Goal: Transaction & Acquisition: Register for event/course

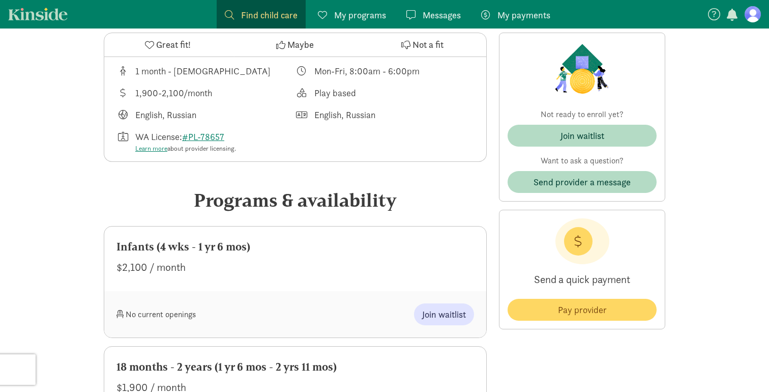
scroll to position [371, 0]
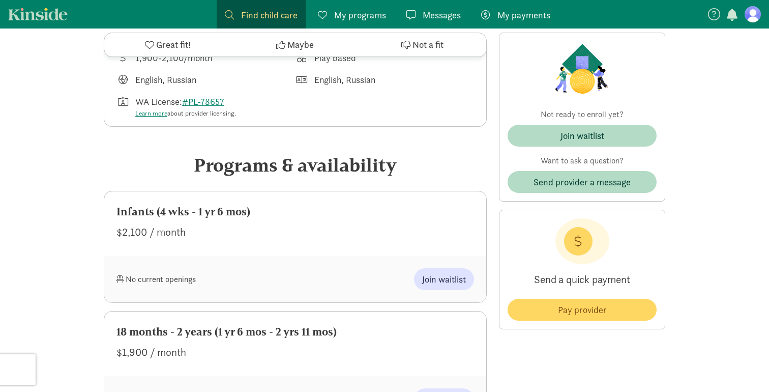
click at [506, 230] on div "Send a quick payment Pay provider" at bounding box center [582, 270] width 166 height 120
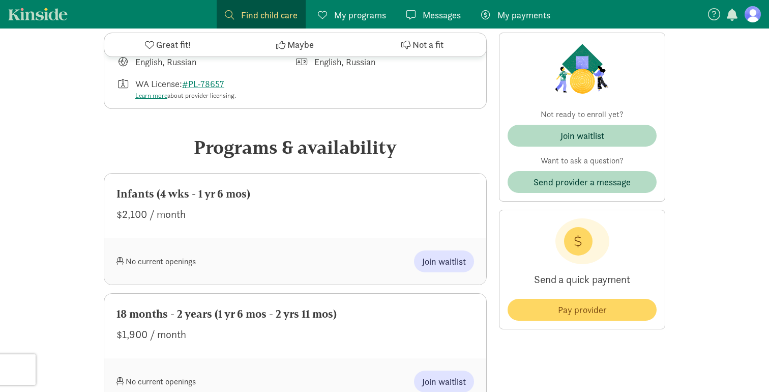
scroll to position [419, 0]
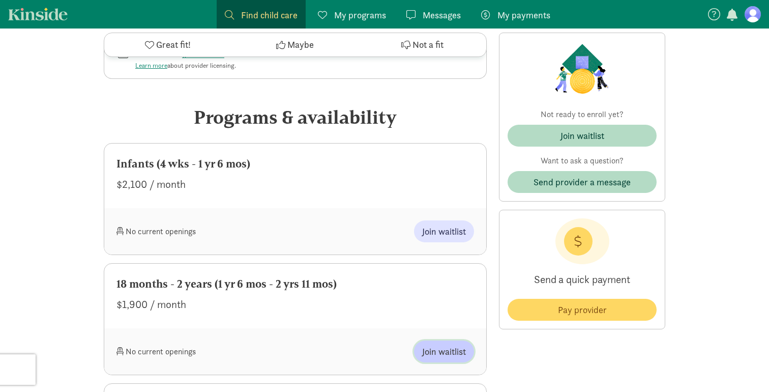
click at [447, 351] on span "Join waitlist" at bounding box center [444, 351] width 44 height 14
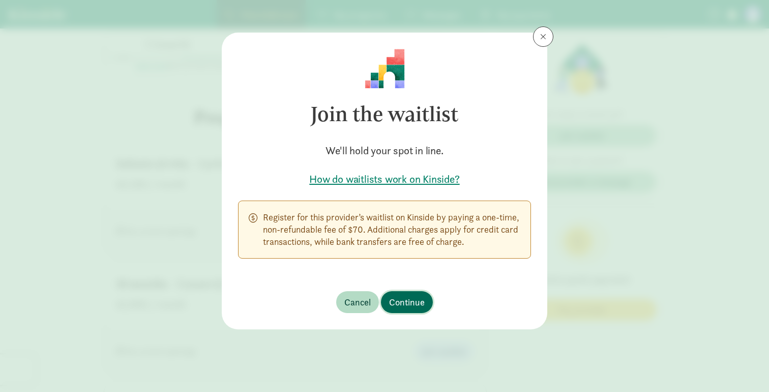
click at [415, 304] on span "Continue" at bounding box center [407, 302] width 36 height 14
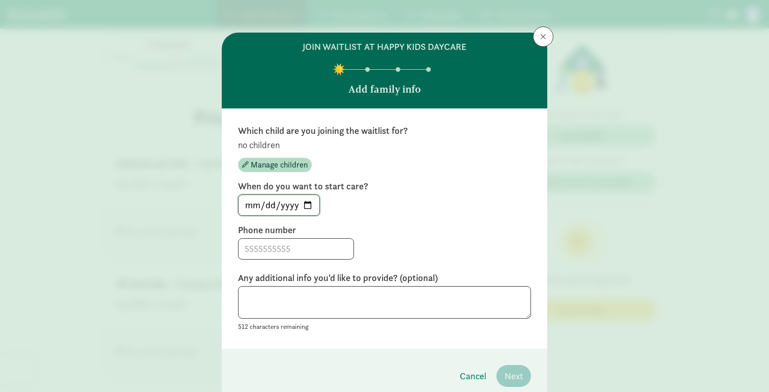
click at [300, 207] on input "[DATE]" at bounding box center [279, 205] width 81 height 20
click at [306, 206] on input "[DATE]" at bounding box center [279, 205] width 81 height 20
click at [333, 193] on div "When do you want to start care? [DATE]" at bounding box center [384, 198] width 293 height 36
click at [310, 206] on input "[DATE]" at bounding box center [279, 205] width 81 height 20
click at [317, 205] on input "[DATE]" at bounding box center [279, 205] width 81 height 20
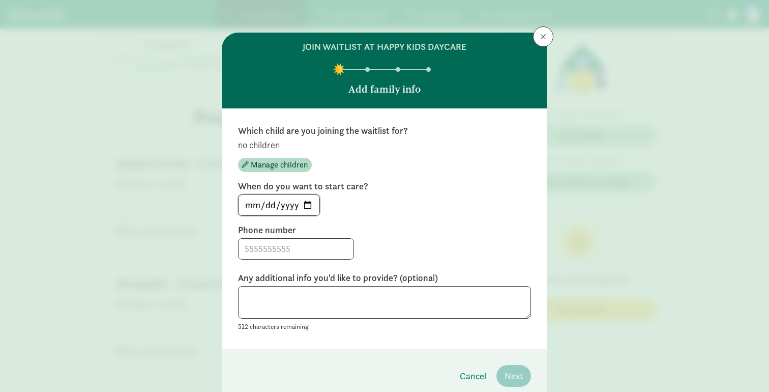
click at [310, 202] on input "[DATE]" at bounding box center [279, 205] width 81 height 20
type input "[DATE]"
click at [284, 245] on input at bounding box center [296, 249] width 115 height 20
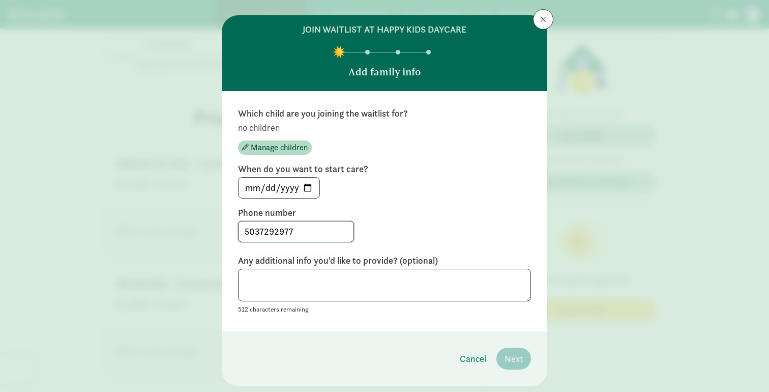
scroll to position [26, 0]
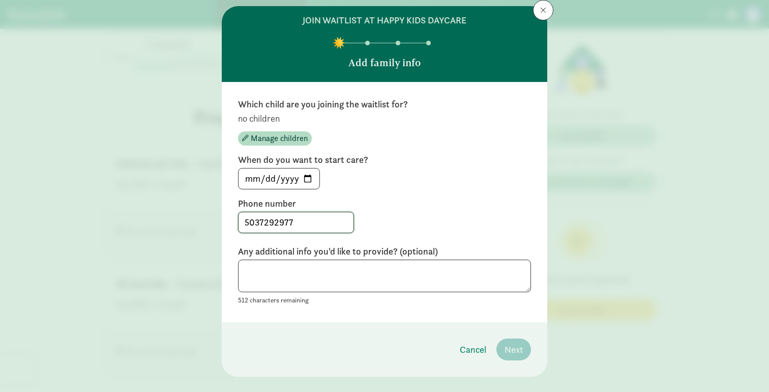
type input "5037292977"
click at [342, 290] on textarea at bounding box center [384, 275] width 293 height 33
click at [280, 141] on span "Manage children" at bounding box center [279, 138] width 57 height 12
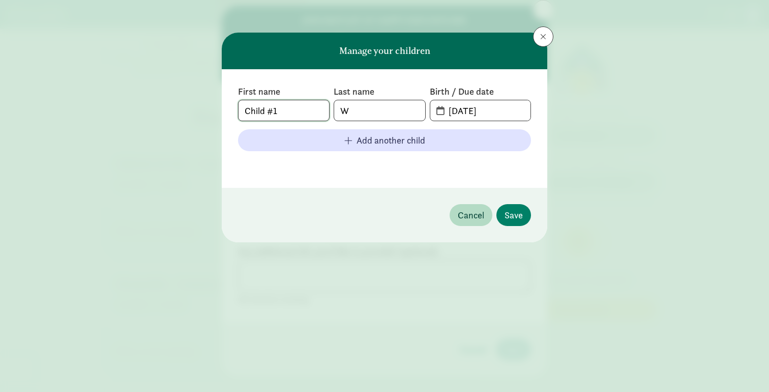
click at [302, 114] on input "Child #1" at bounding box center [284, 110] width 91 height 20
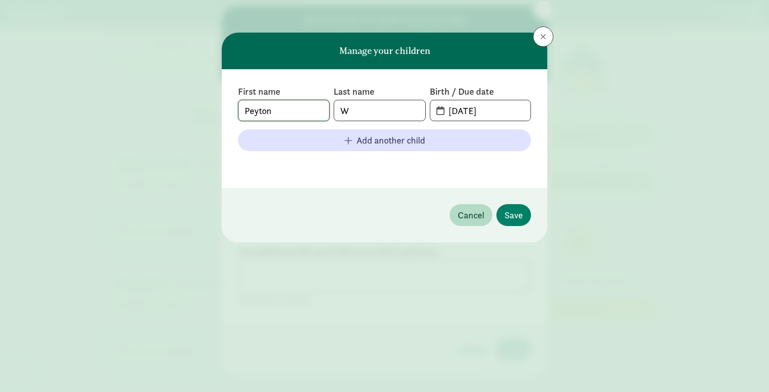
type input "Peyton"
type input "[PERSON_NAME]"
click at [444, 113] on input "[DATE]" at bounding box center [486, 110] width 88 height 20
click at [438, 114] on span "[DATE]" at bounding box center [480, 110] width 100 height 20
click at [439, 110] on span "[DATE]" at bounding box center [480, 110] width 100 height 20
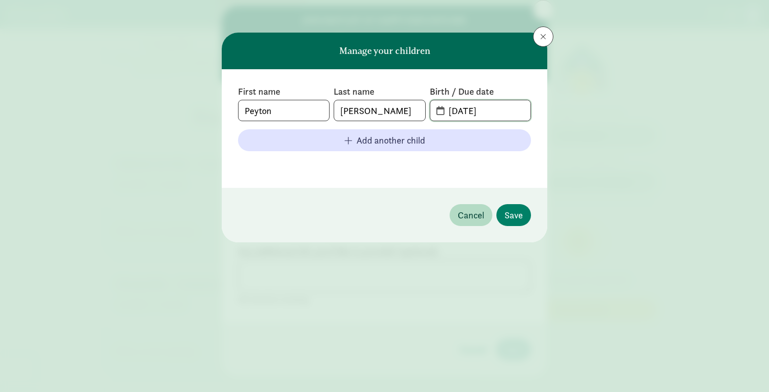
click at [480, 117] on input "[DATE]" at bounding box center [486, 110] width 88 height 20
drag, startPoint x: 494, startPoint y: 111, endPoint x: 424, endPoint y: 102, distance: 71.2
click at [425, 102] on div "First name [PERSON_NAME] Last name [PERSON_NAME] Birth / Due date [DATE]" at bounding box center [384, 103] width 293 height 36
type input "[DATE]"
click at [467, 176] on div "First name [PERSON_NAME] Last name [PERSON_NAME] Birth / Due date [DATE] Add an…" at bounding box center [385, 128] width 326 height 119
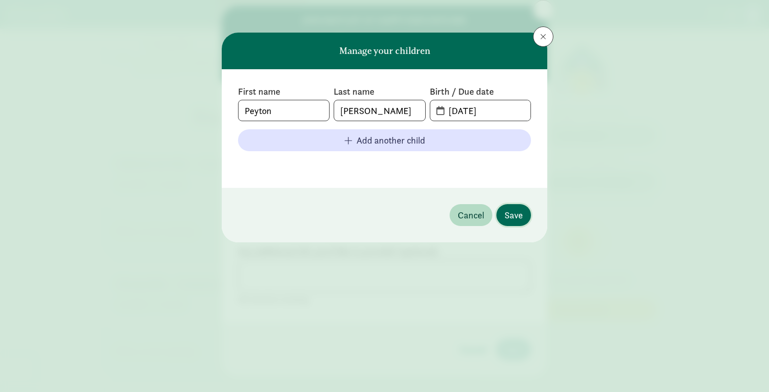
click at [501, 211] on button "Save" at bounding box center [513, 215] width 35 height 22
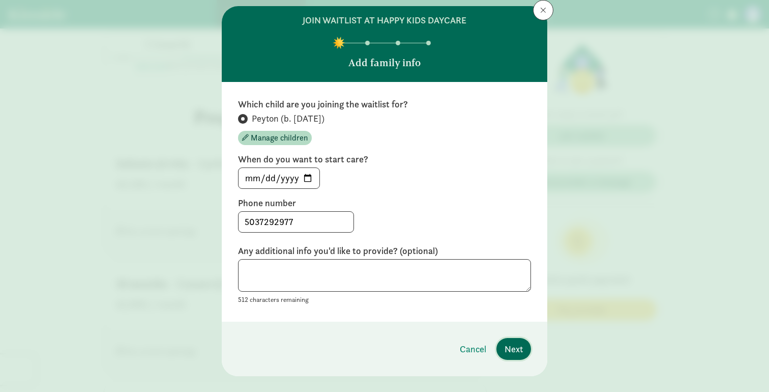
drag, startPoint x: 505, startPoint y: 343, endPoint x: 511, endPoint y: 296, distance: 47.6
click at [511, 296] on div "join waitlist at Happy Kids Daycare Add family info Which child are you joining…" at bounding box center [385, 191] width 326 height 370
click at [440, 286] on textarea at bounding box center [384, 275] width 293 height 33
click at [431, 276] on textarea at bounding box center [384, 275] width 293 height 33
click at [420, 303] on div "512 characters remaining" at bounding box center [384, 282] width 293 height 47
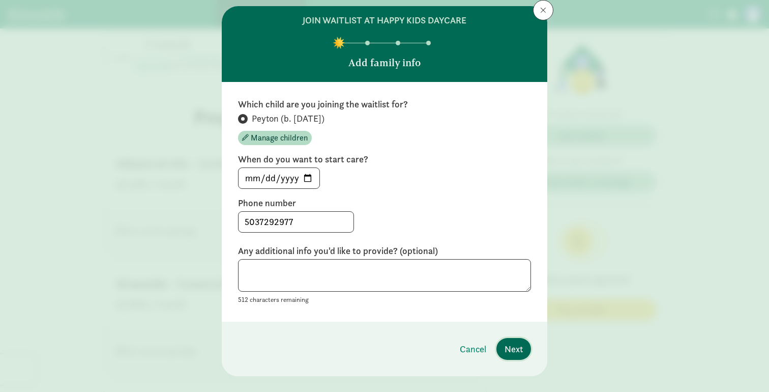
click at [510, 354] on span "Next" at bounding box center [514, 349] width 18 height 14
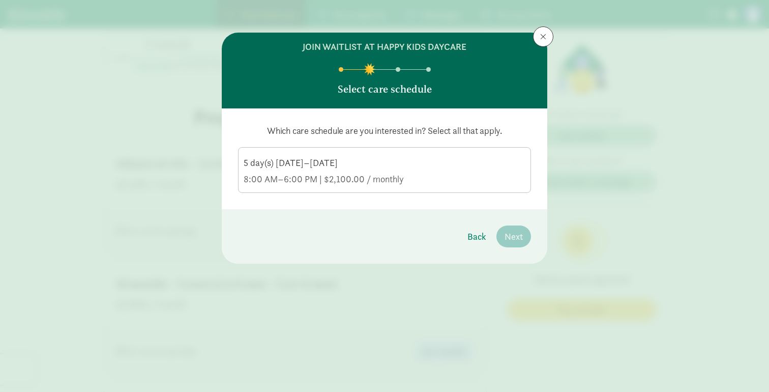
click at [374, 174] on div "8:00 AM–6:00 PM | $2,100.00 / monthly" at bounding box center [385, 179] width 282 height 12
click at [0, 0] on input "5 day(s) [DATE]–[DATE] 8:00 AM–6:00 PM | $2,100.00 / monthly" at bounding box center [0, 0] width 0 height 0
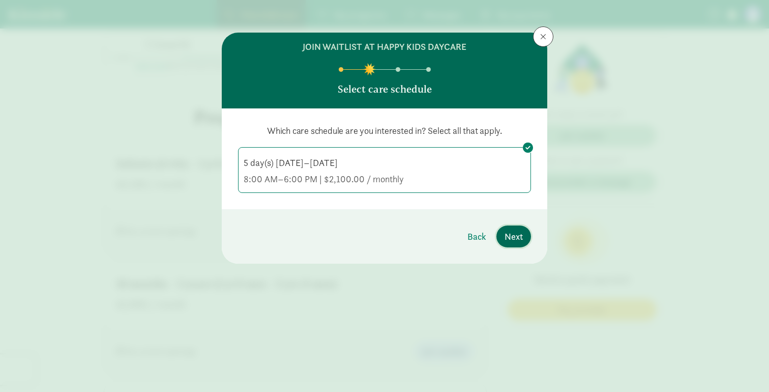
click at [521, 236] on span "Next" at bounding box center [514, 236] width 18 height 14
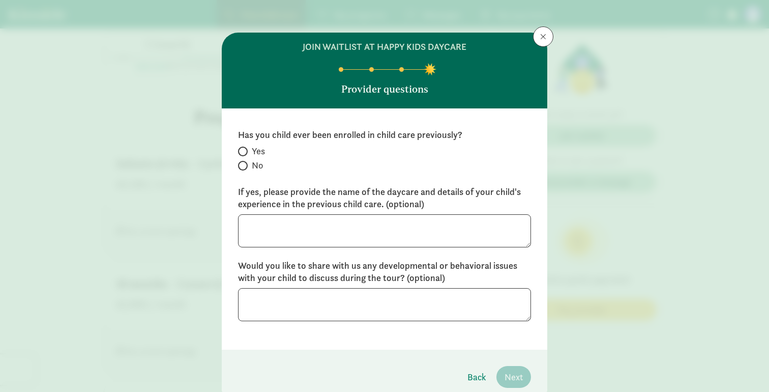
scroll to position [20, 0]
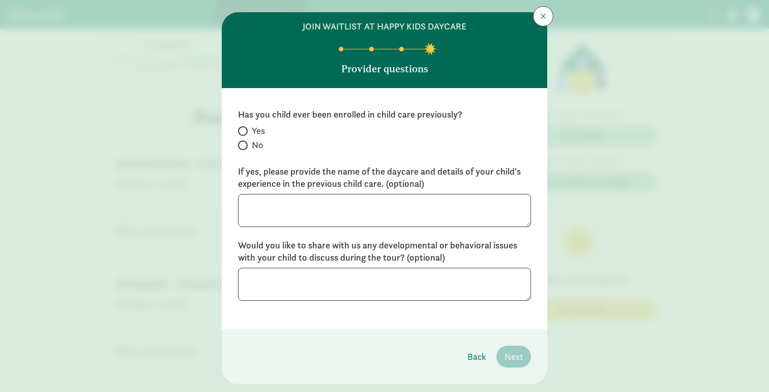
click at [249, 142] on label "No" at bounding box center [384, 145] width 293 height 12
click at [245, 142] on input "No" at bounding box center [241, 145] width 7 height 7
radio input "true"
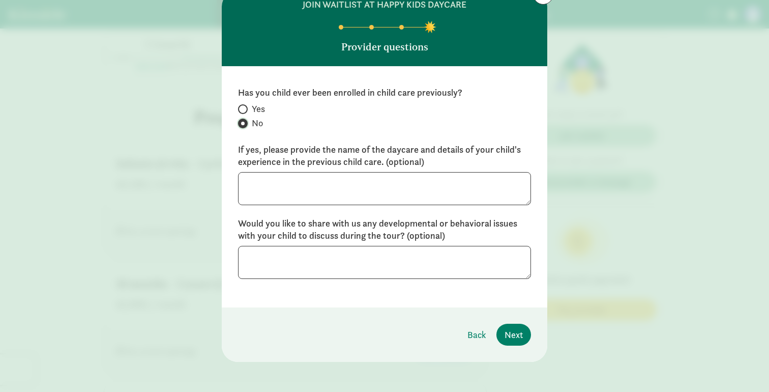
scroll to position [44, 0]
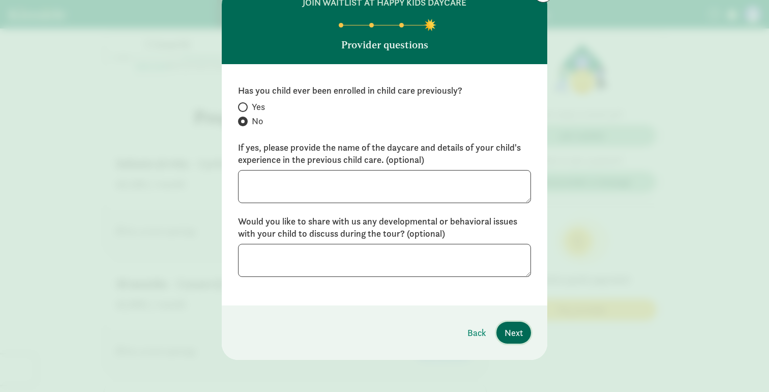
click at [500, 326] on button "Next" at bounding box center [513, 332] width 35 height 22
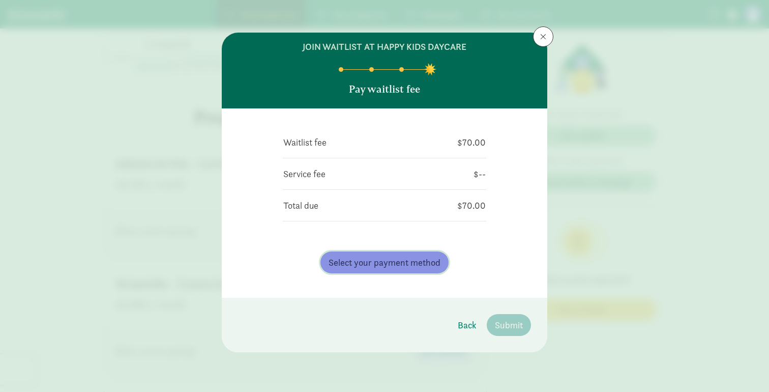
click at [421, 254] on button "Select your payment method" at bounding box center [384, 262] width 128 height 22
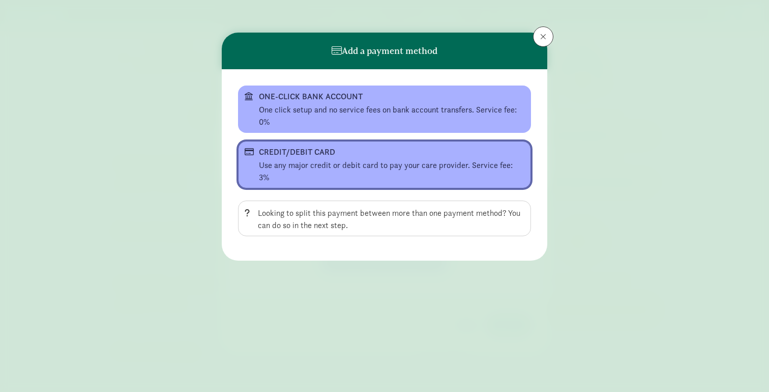
click at [378, 160] on div "Use any major credit or debit card to pay your care provider. Service fee: 3%" at bounding box center [391, 171] width 265 height 24
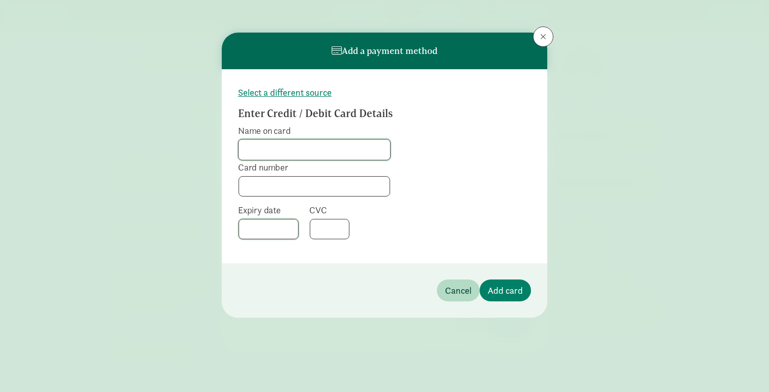
click at [347, 155] on input "Name on card" at bounding box center [315, 149] width 152 height 20
type input "[PERSON_NAME]"
click at [408, 178] on form "Select a different source Enter Credit / Debit Card Details Name on card [PERSO…" at bounding box center [384, 165] width 293 height 161
click at [497, 286] on span "Add card" at bounding box center [505, 290] width 35 height 14
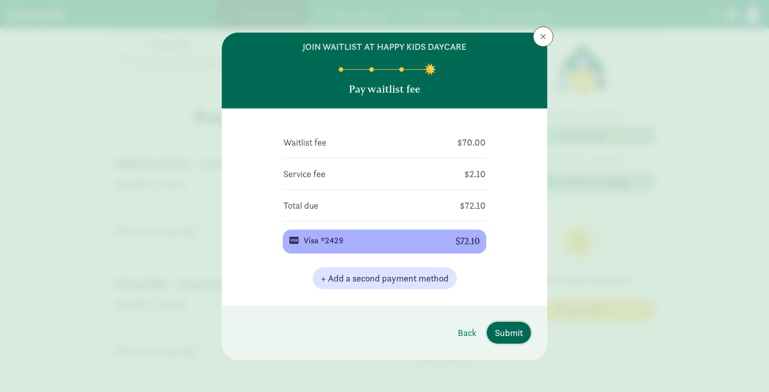
click at [504, 330] on span "Submit" at bounding box center [509, 333] width 28 height 14
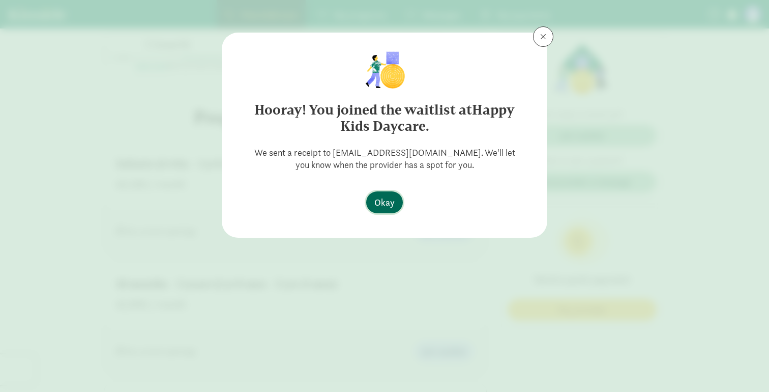
click at [395, 199] on button "Okay" at bounding box center [384, 202] width 37 height 22
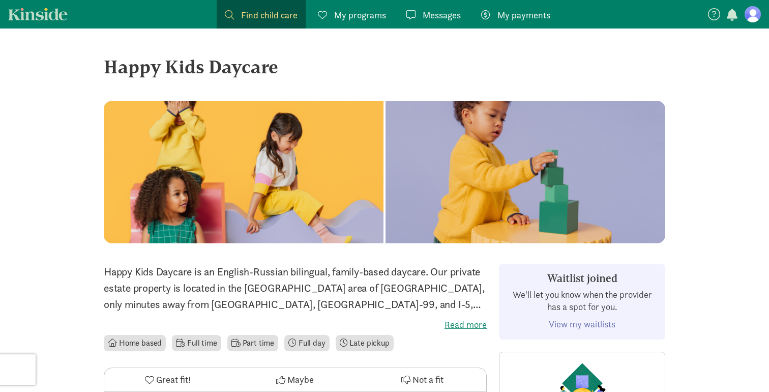
click at [566, 321] on link "View my waitlists" at bounding box center [582, 324] width 67 height 12
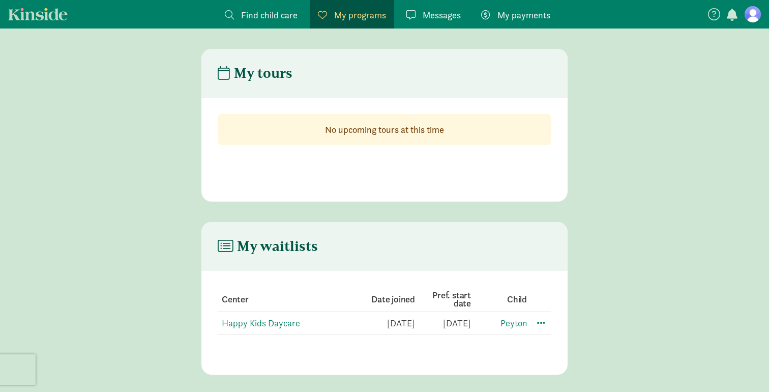
scroll to position [20, 0]
